Goal: Task Accomplishment & Management: Complete application form

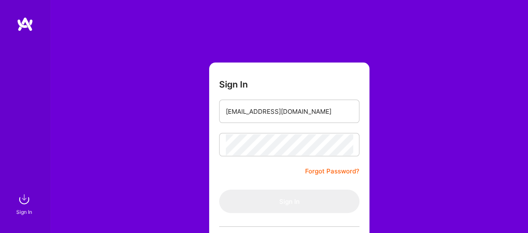
type input "[EMAIL_ADDRESS][DOMAIN_NAME]"
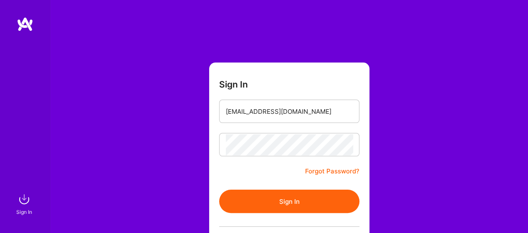
click at [286, 199] on button "Sign In" at bounding box center [289, 201] width 140 height 23
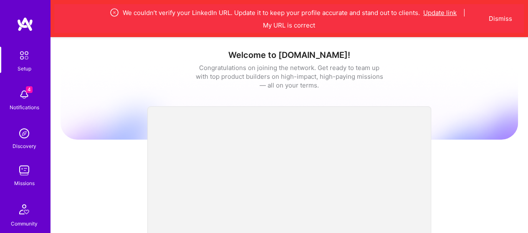
click at [444, 13] on button "Update link" at bounding box center [439, 12] width 33 height 9
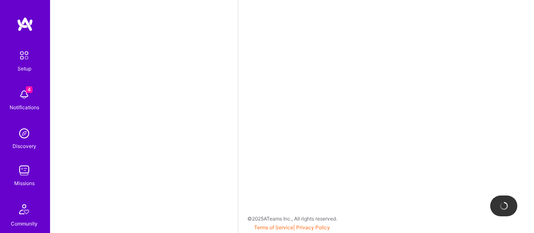
select select "US"
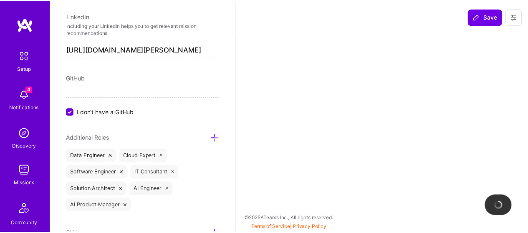
scroll to position [0, 6]
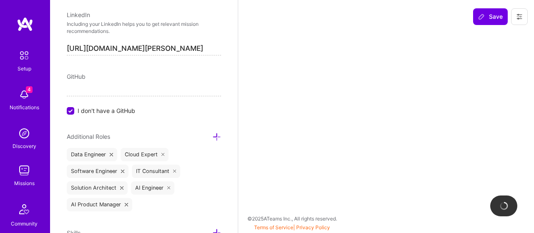
select select "Right Now"
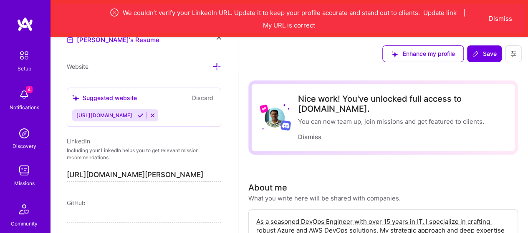
scroll to position [546, 0]
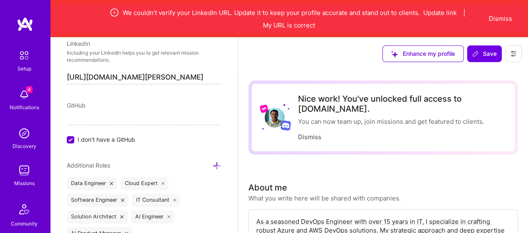
click at [169, 75] on input "[URL][DOMAIN_NAME][PERSON_NAME]" at bounding box center [144, 77] width 154 height 13
click at [167, 76] on input "[URL][DOMAIN_NAME][PERSON_NAME]" at bounding box center [144, 77] width 154 height 13
paste input "[DOMAIN_NAME][URL][PERSON_NAME]"
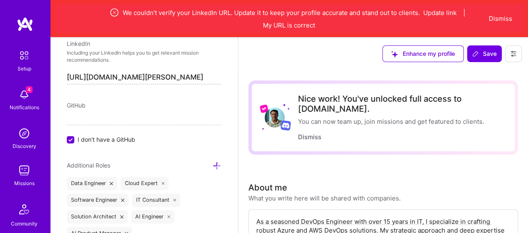
scroll to position [0, 40]
type input "[URL][DOMAIN_NAME][PERSON_NAME]"
click at [240, 58] on div "Enhance my profile Save" at bounding box center [382, 53] width 289 height 33
click at [482, 55] on span "Save" at bounding box center [484, 54] width 25 height 8
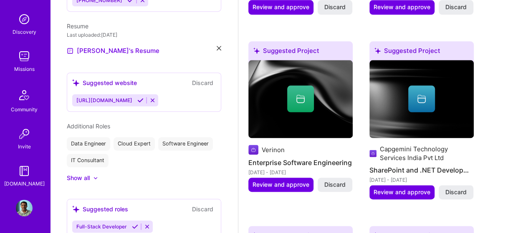
scroll to position [542, 0]
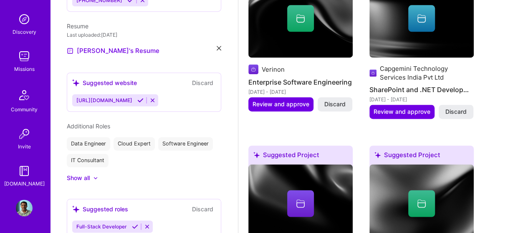
click at [20, 206] on img at bounding box center [24, 208] width 17 height 17
click at [25, 206] on img at bounding box center [24, 208] width 17 height 17
click at [26, 208] on img at bounding box center [24, 208] width 17 height 17
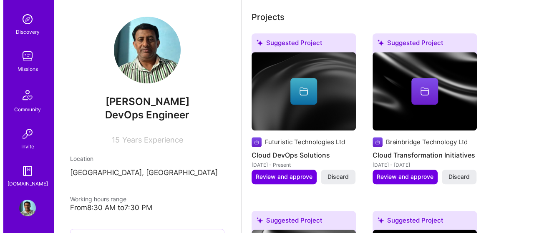
scroll to position [0, 0]
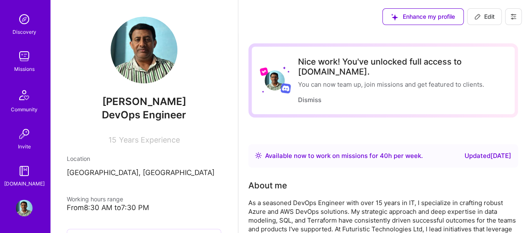
click at [515, 13] on icon at bounding box center [513, 16] width 7 height 7
click at [476, 75] on button "Log Out" at bounding box center [490, 78] width 63 height 21
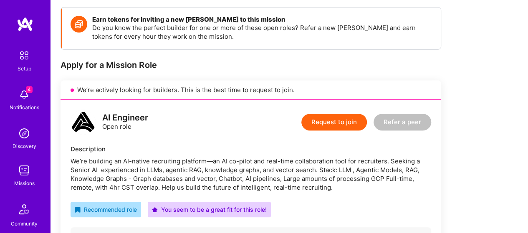
scroll to position [128, 0]
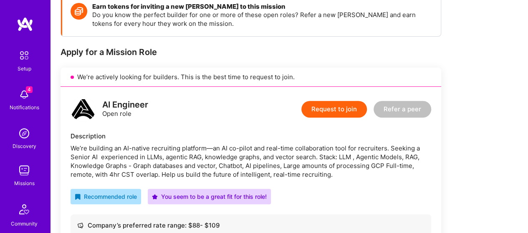
click at [322, 108] on button "Request to join" at bounding box center [333, 109] width 65 height 17
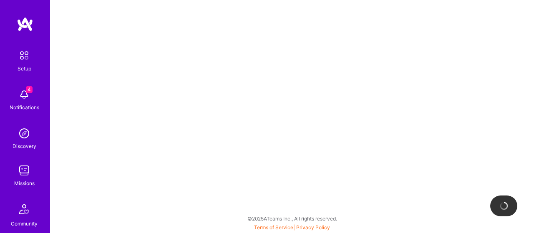
select select "US"
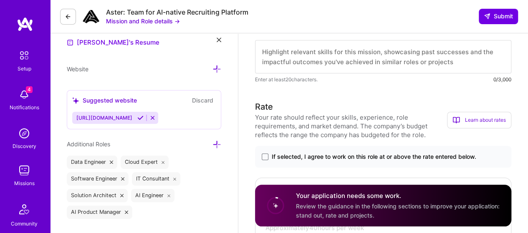
scroll to position [292, 0]
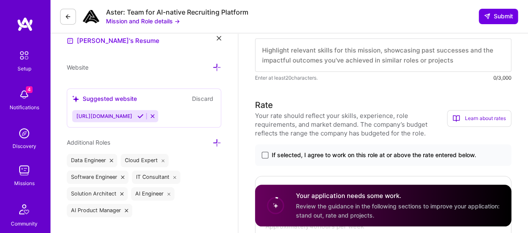
click at [267, 154] on span at bounding box center [264, 155] width 7 height 7
click at [0, 0] on input "If selected, I agree to work on this role at or above the rate entered below." at bounding box center [0, 0] width 0 height 0
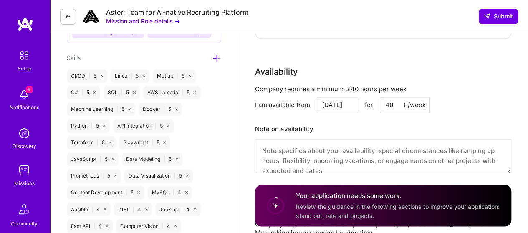
scroll to position [667, 0]
